Goal: Transaction & Acquisition: Purchase product/service

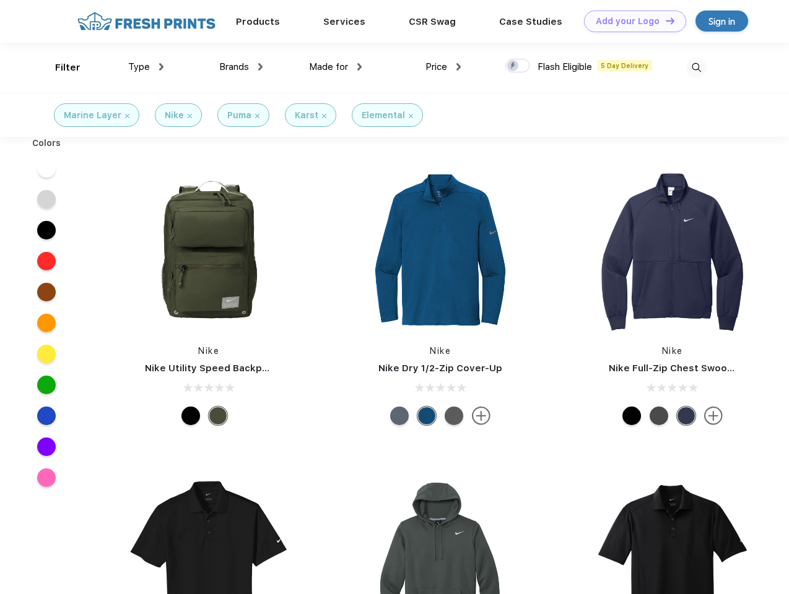
scroll to position [1, 0]
click at [630, 21] on link "Add your Logo Design Tool" at bounding box center [635, 22] width 102 height 22
click at [0, 0] on div "Design Tool" at bounding box center [0, 0] width 0 height 0
click at [664, 20] on link "Add your Logo Design Tool" at bounding box center [635, 22] width 102 height 22
click at [59, 67] on div "Filter" at bounding box center [67, 68] width 25 height 14
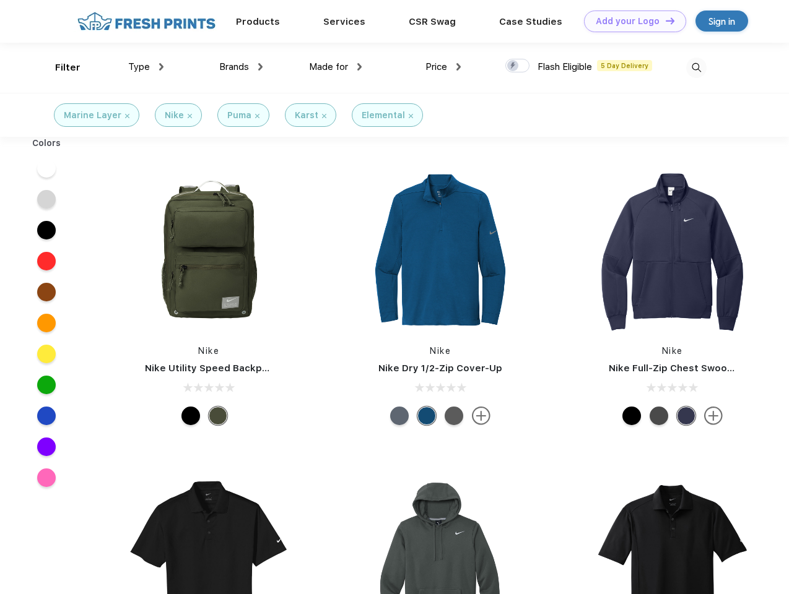
click at [146, 67] on span "Type" at bounding box center [139, 66] width 22 height 11
click at [241, 67] on span "Brands" at bounding box center [234, 66] width 30 height 11
click at [336, 67] on span "Made for" at bounding box center [328, 66] width 39 height 11
click at [443, 67] on span "Price" at bounding box center [436, 66] width 22 height 11
click at [518, 66] on div at bounding box center [517, 66] width 24 height 14
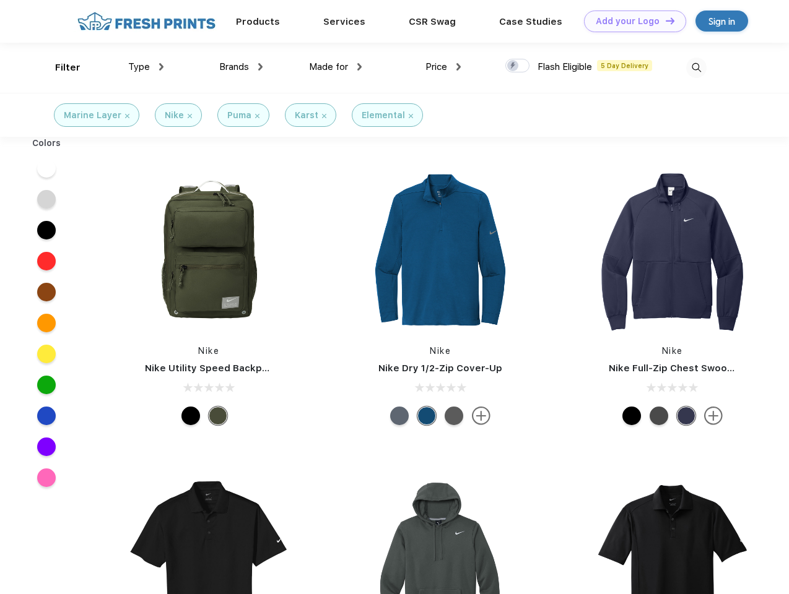
click at [513, 66] on input "checkbox" at bounding box center [509, 62] width 8 height 8
click at [696, 67] on img at bounding box center [696, 68] width 20 height 20
